Goal: Navigation & Orientation: Find specific page/section

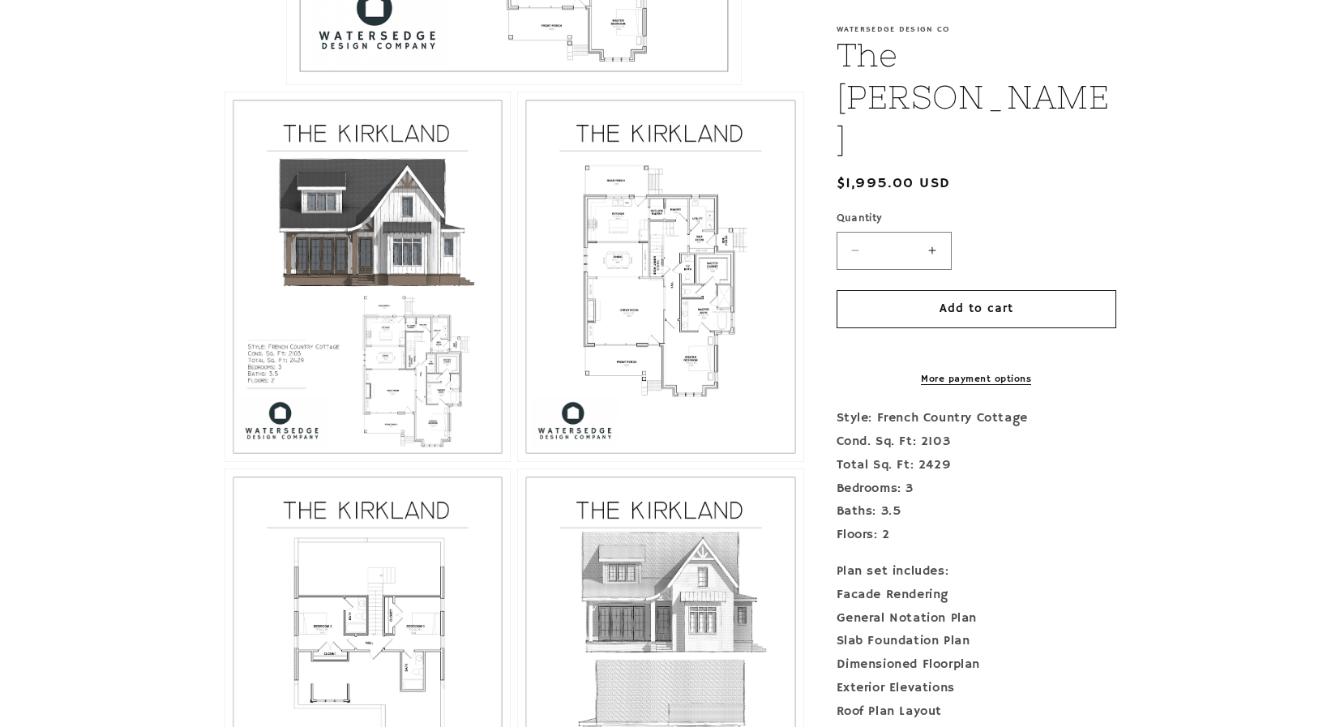
scroll to position [863, 0]
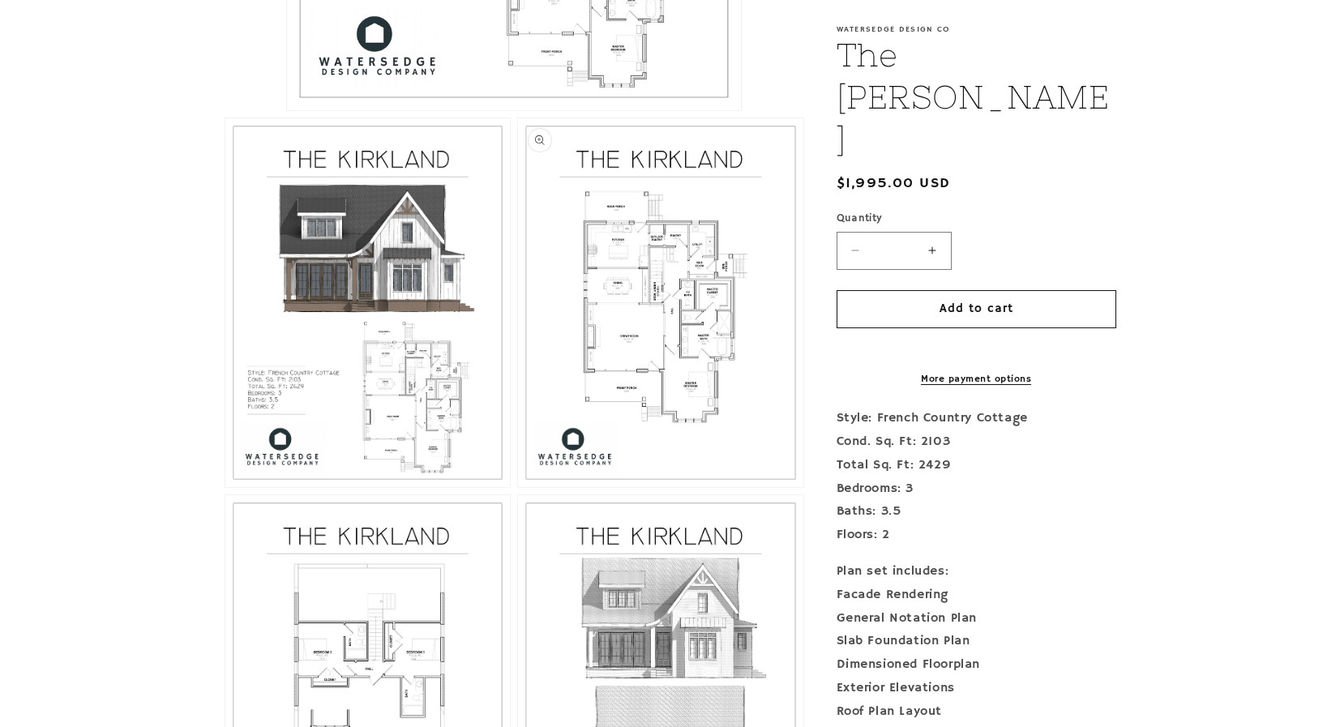
click at [518, 487] on button "Open media 3 in modal" at bounding box center [518, 487] width 0 height 0
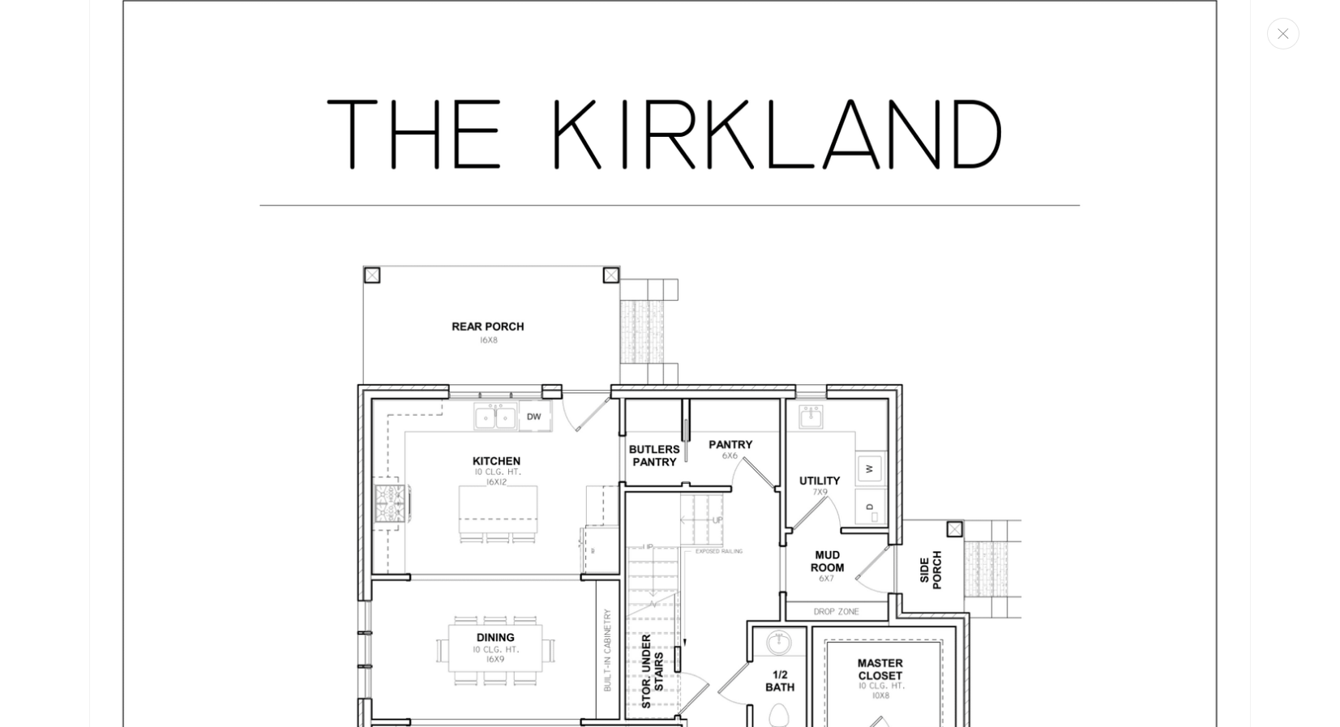
scroll to position [3087, 0]
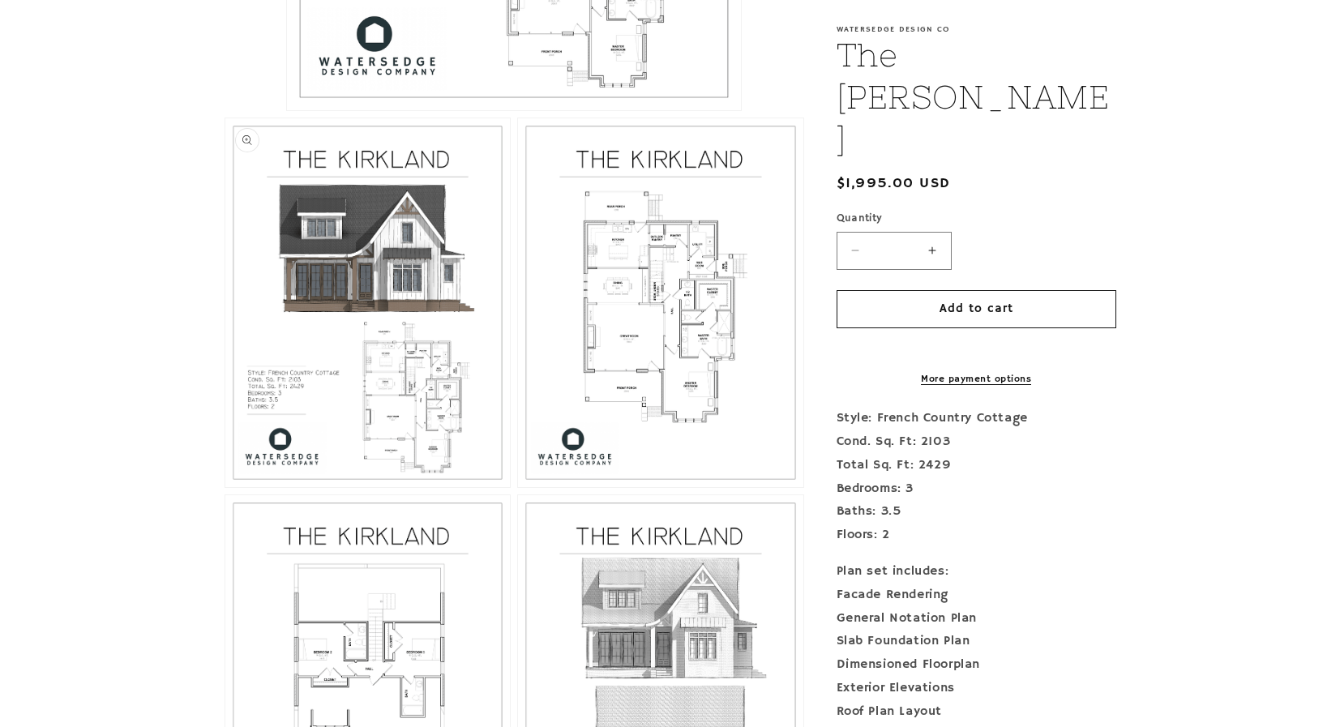
click at [225, 487] on button "Open media 2 in modal" at bounding box center [225, 487] width 0 height 0
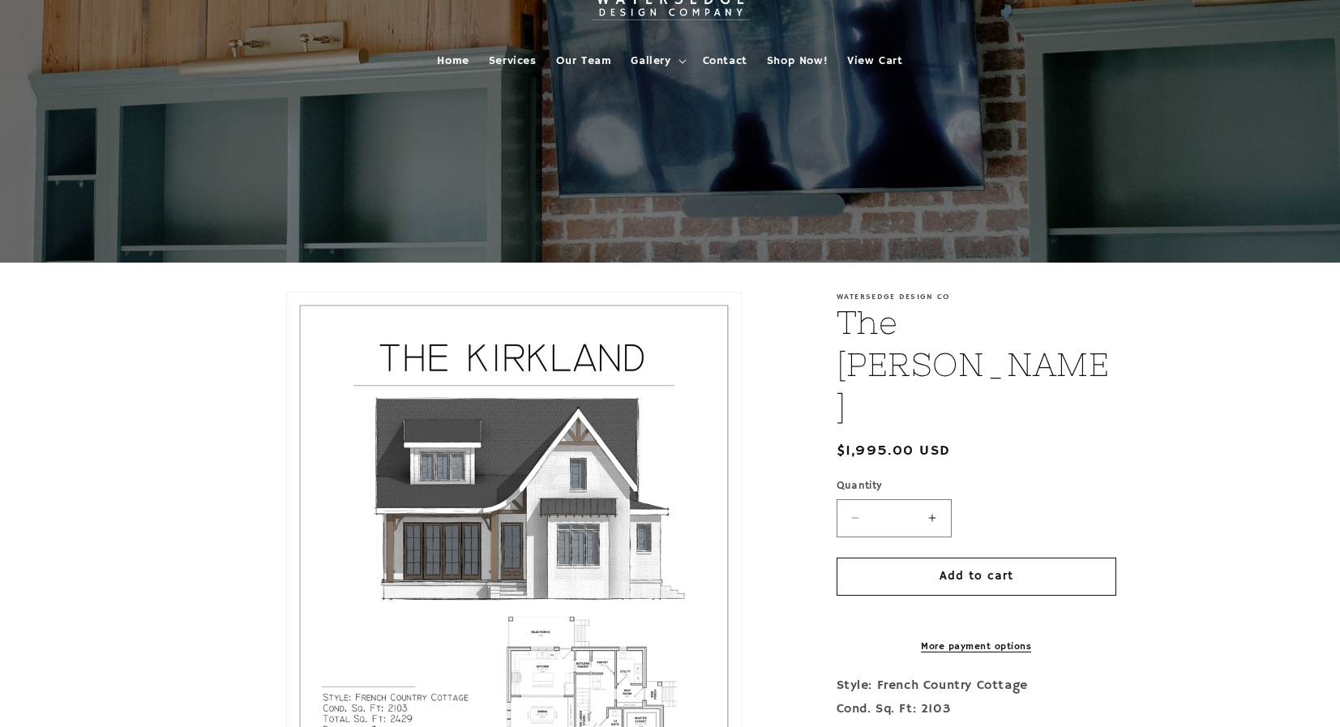
scroll to position [0, 0]
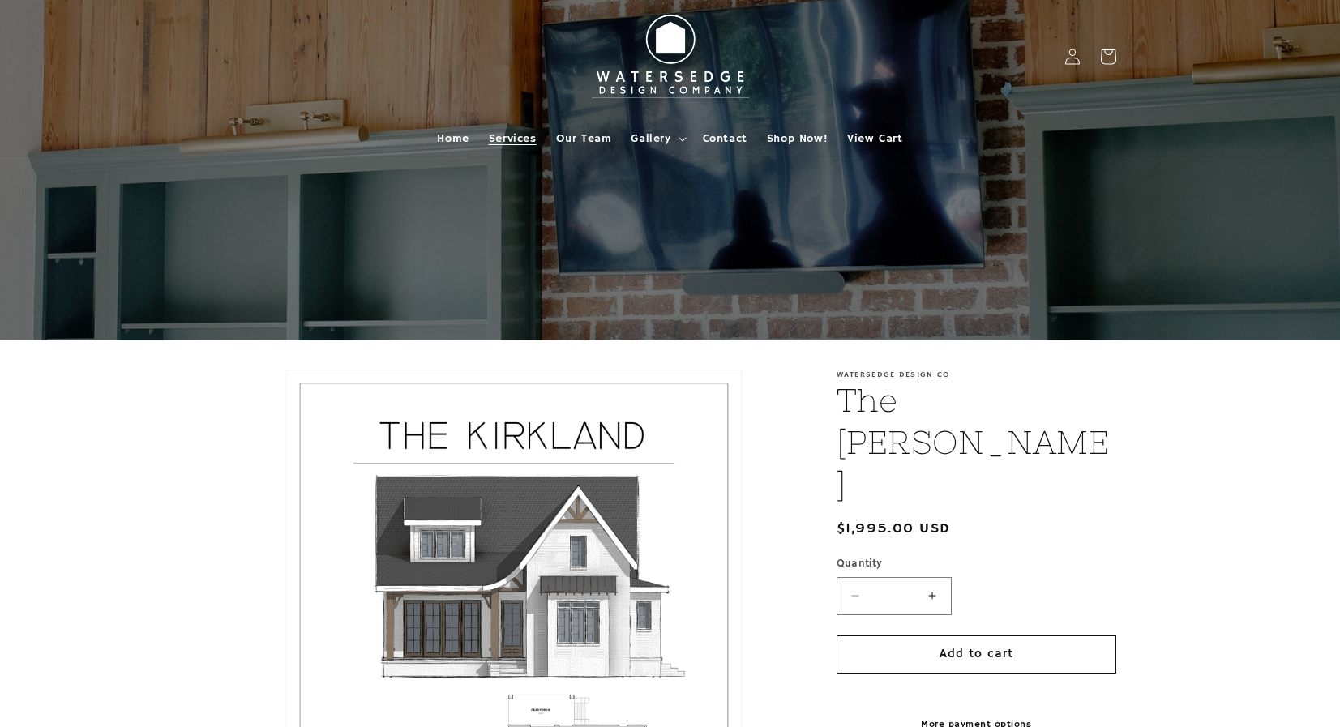
click at [510, 137] on span "Services" at bounding box center [513, 138] width 48 height 15
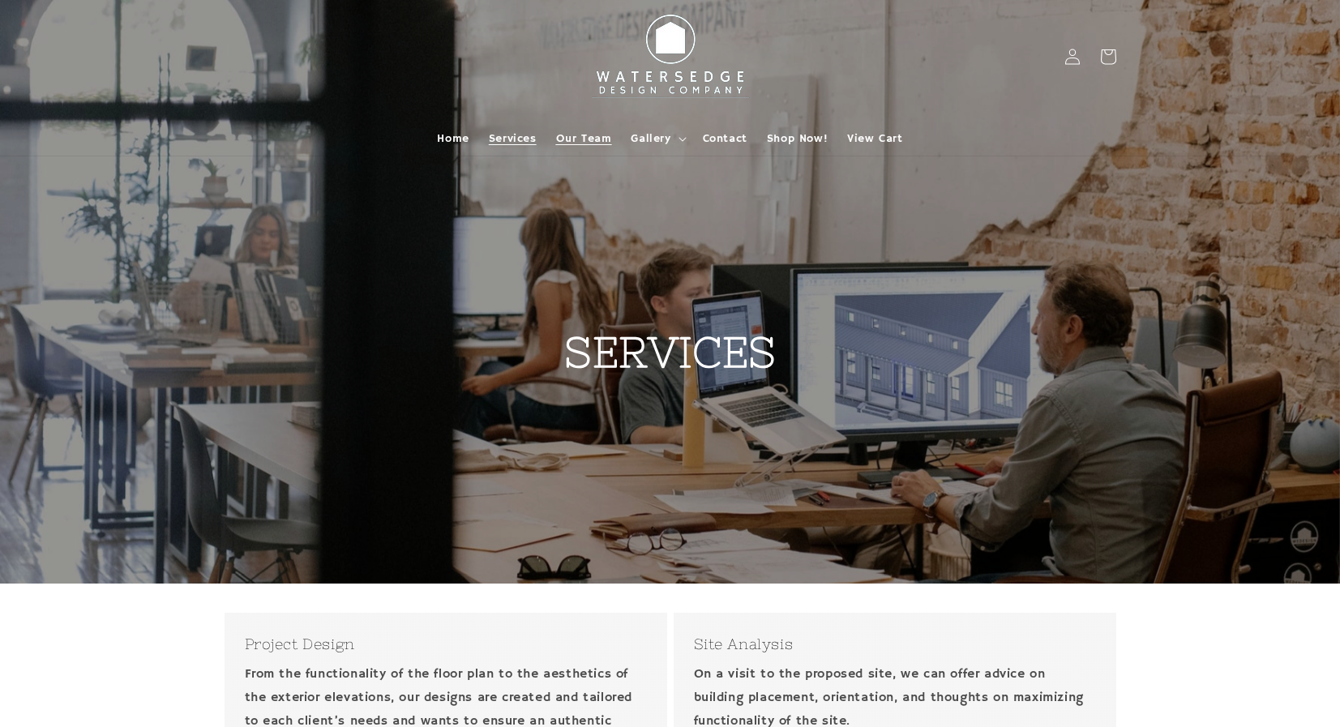
click at [588, 131] on span "Our Team" at bounding box center [584, 138] width 56 height 15
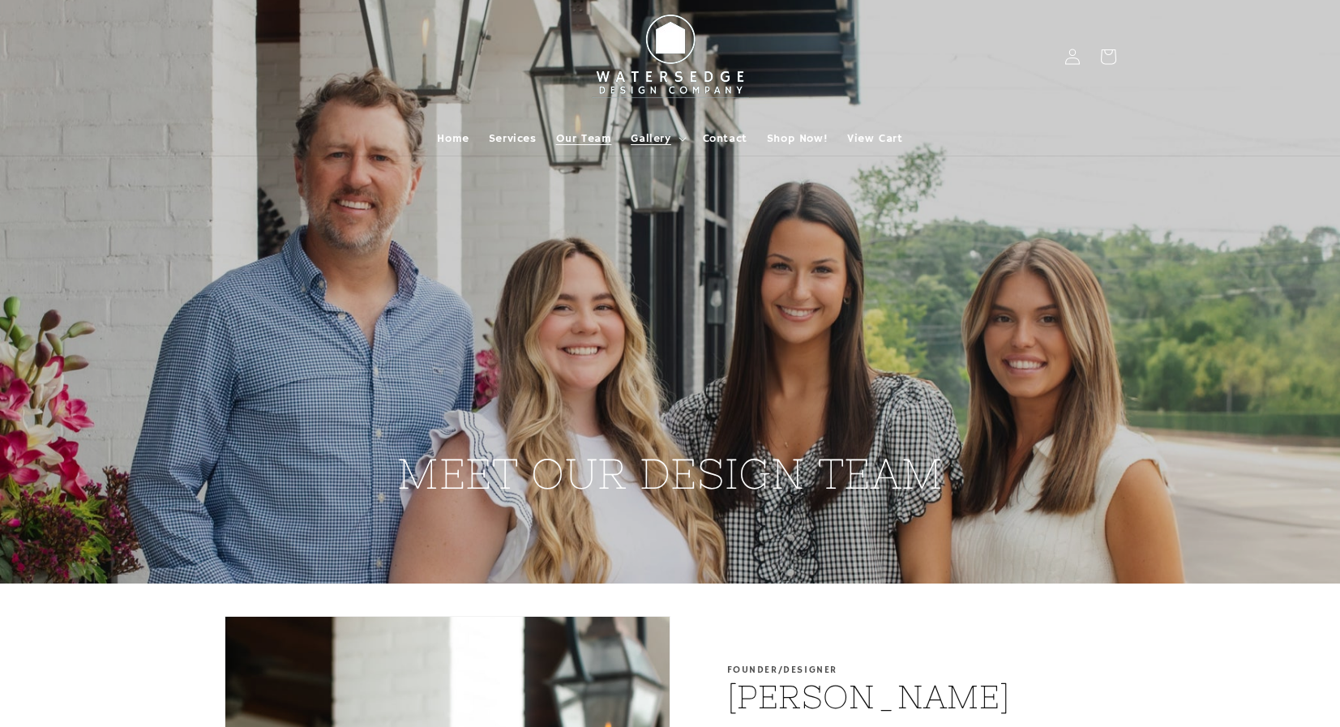
click at [646, 136] on span "Gallery" at bounding box center [651, 138] width 40 height 15
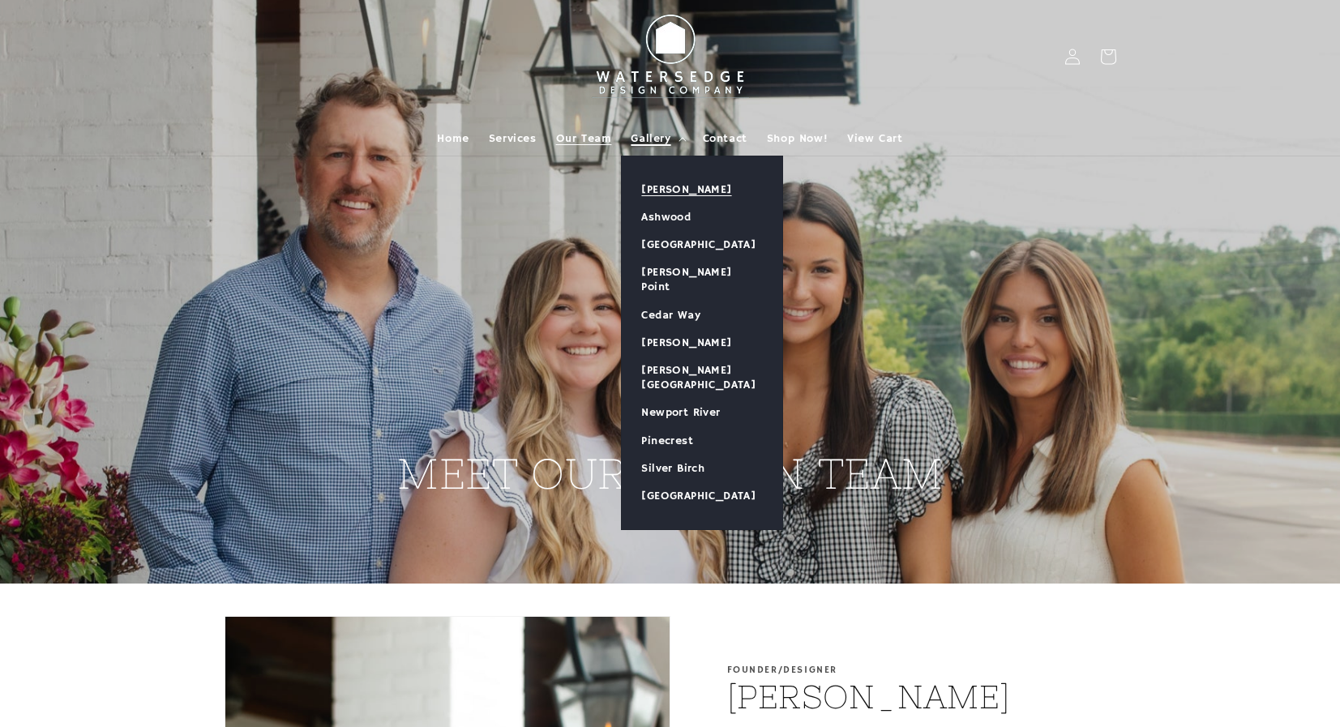
click at [670, 185] on link "[PERSON_NAME]" at bounding box center [702, 190] width 160 height 28
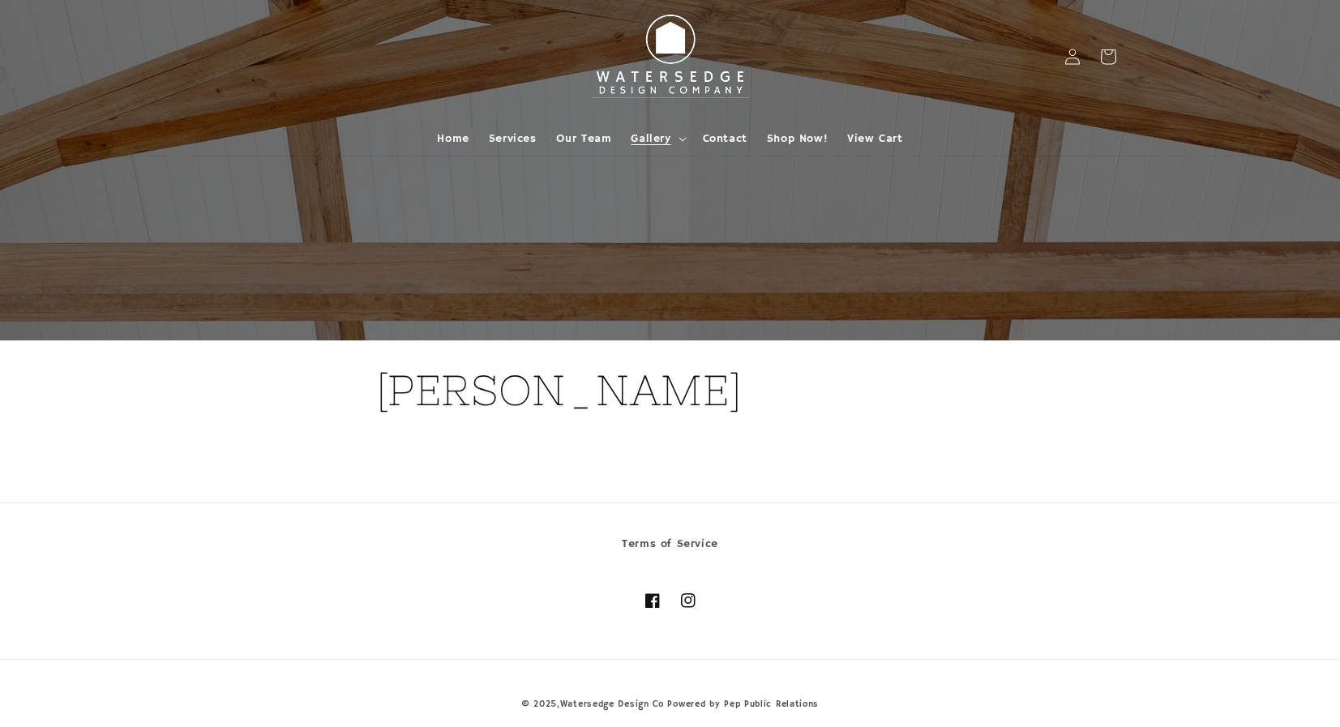
scroll to position [15, 0]
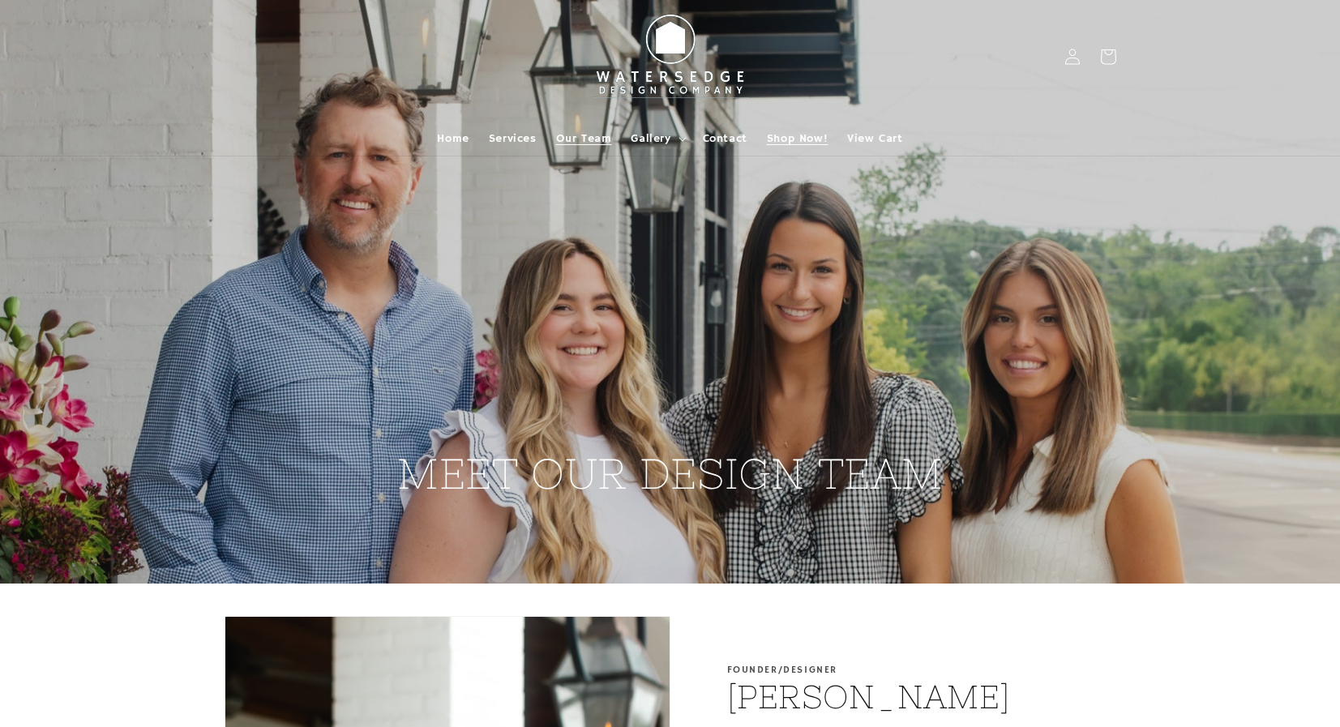
click at [807, 145] on link "Shop Now!" at bounding box center [797, 139] width 80 height 34
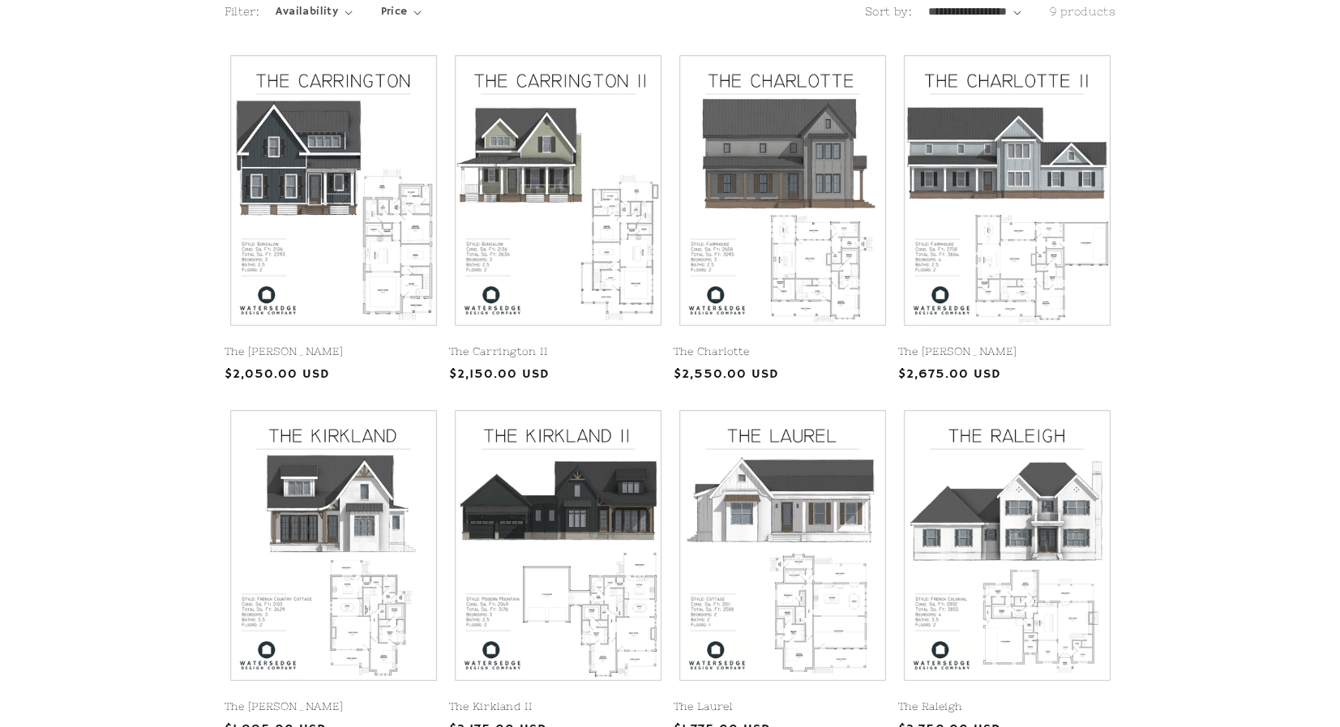
scroll to position [347, 0]
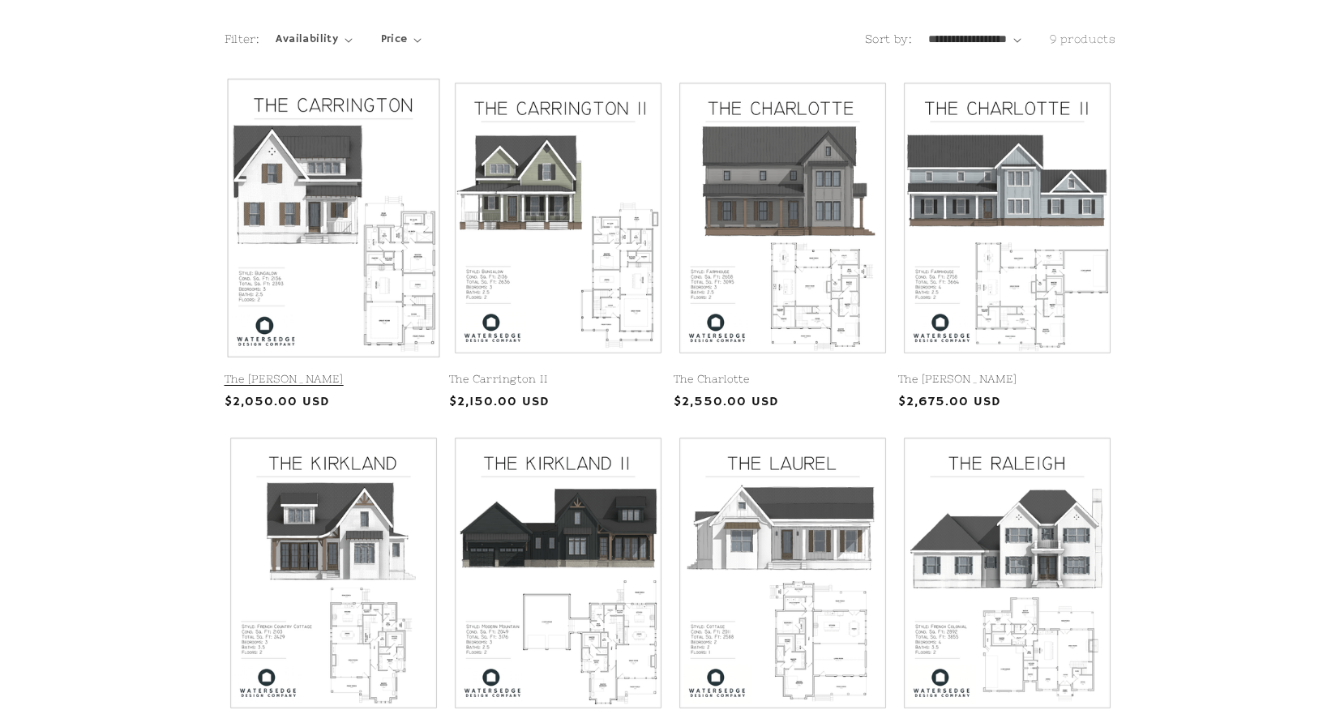
click at [367, 373] on link "The [PERSON_NAME]" at bounding box center [334, 380] width 218 height 14
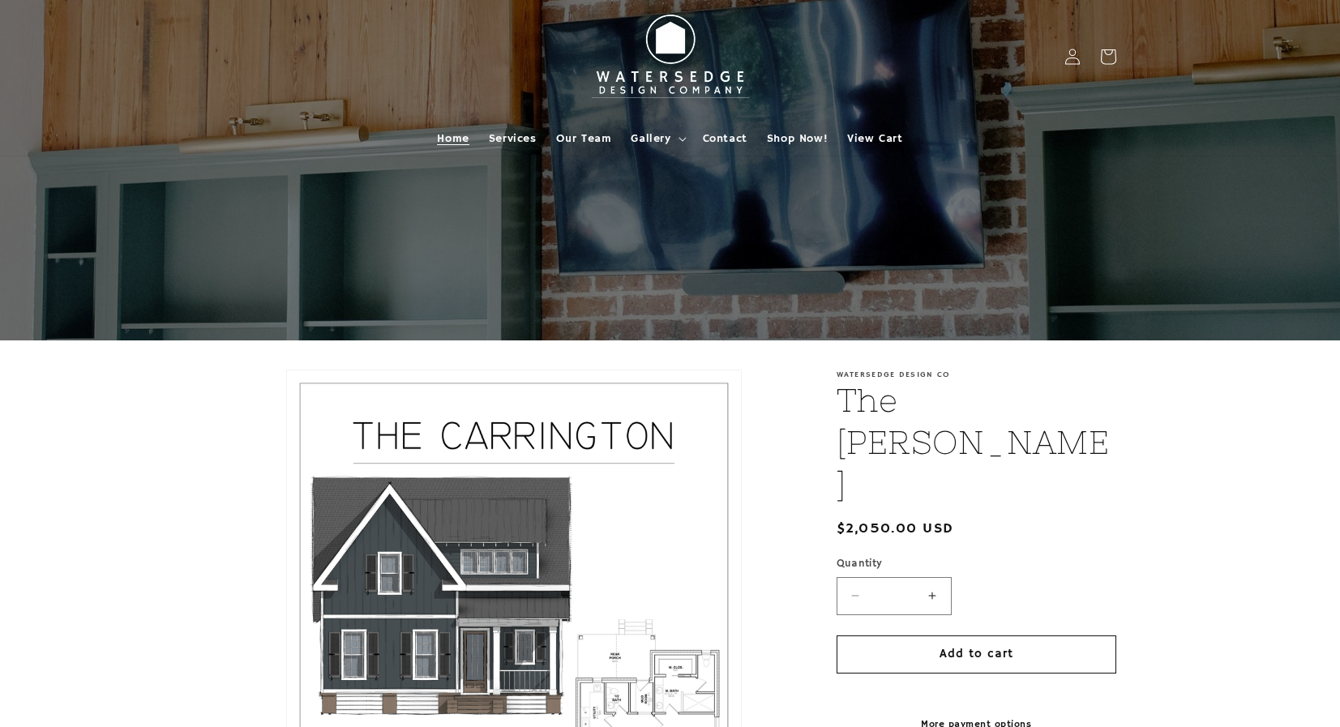
click at [441, 137] on span "Home" at bounding box center [453, 138] width 32 height 15
